Goal: Task Accomplishment & Management: Use online tool/utility

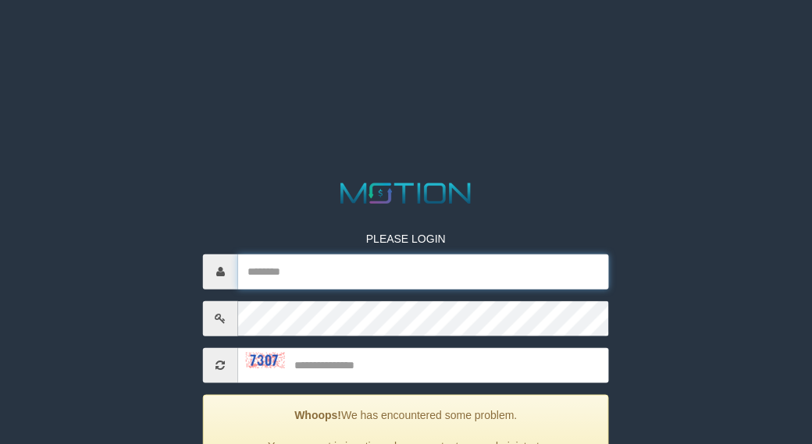
type input "******"
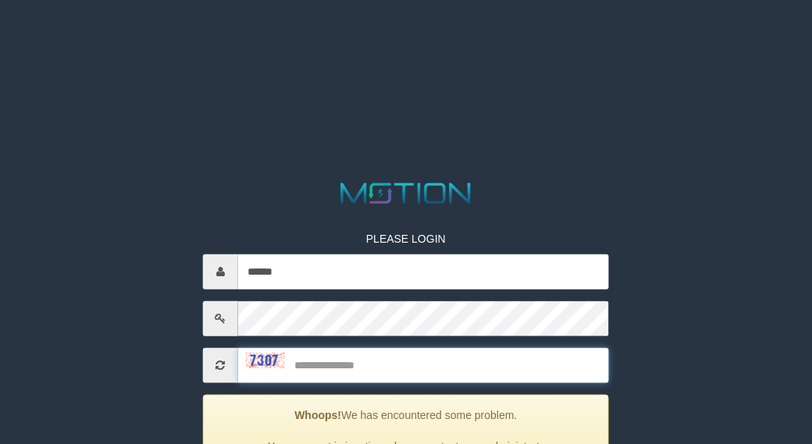
click at [366, 365] on input "text" at bounding box center [423, 365] width 371 height 35
type input "****"
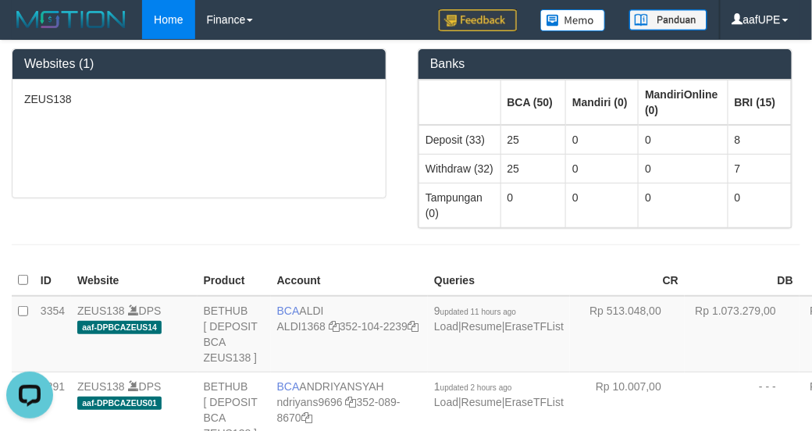
scroll to position [825, 0]
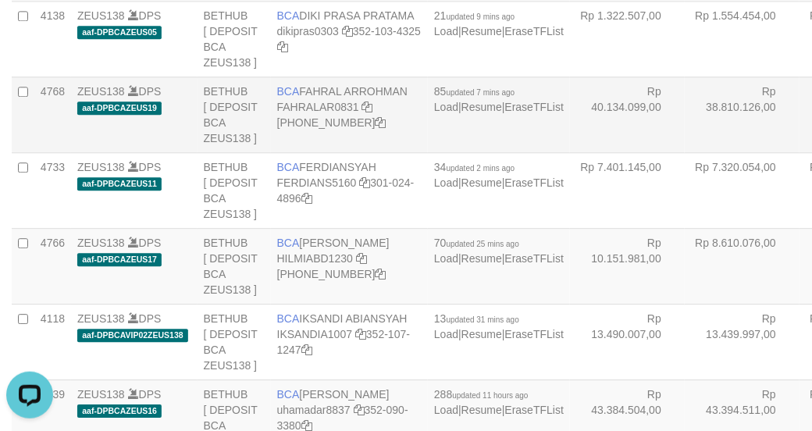
click at [685, 152] on td "Rp 38.810.126,00" at bounding box center [742, 115] width 115 height 76
click at [333, 152] on td "BCA FAHRAL ARROHMAN FAHRALAR0831 [PHONE_NUMBER]" at bounding box center [349, 115] width 157 height 76
drag, startPoint x: 333, startPoint y: 221, endPoint x: 309, endPoint y: 215, distance: 25.0
click at [333, 152] on td "BCA FAHRAL ARROHMAN FAHRALAR0831 [PHONE_NUMBER]" at bounding box center [349, 115] width 157 height 76
click at [301, 152] on td "BCA FAHRAL ARROHMAN FAHRALAR0831 [PHONE_NUMBER]" at bounding box center [349, 115] width 157 height 76
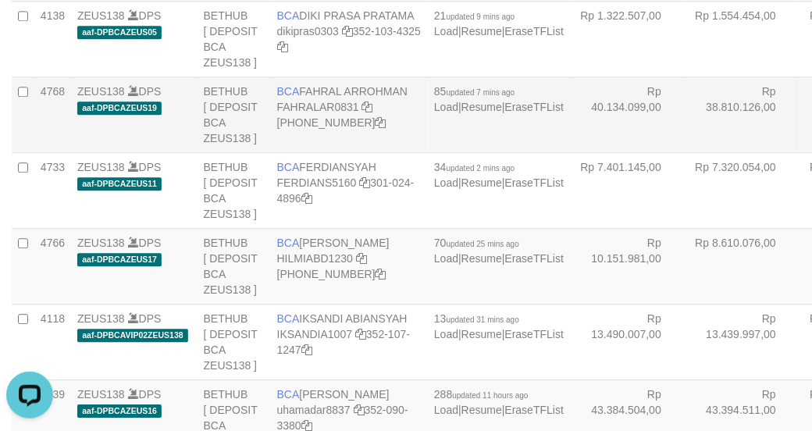
click at [301, 152] on td "BCA FAHRAL ARROHMAN FAHRALAR0831 [PHONE_NUMBER]" at bounding box center [349, 115] width 157 height 76
copy td "BCA FAHRAL ARROHMAN"
